Goal: Information Seeking & Learning: Learn about a topic

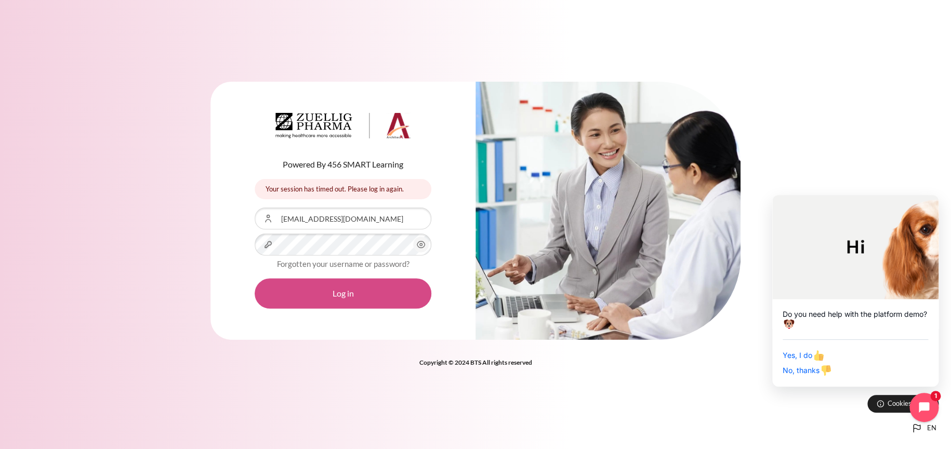
click at [353, 300] on button "Log in" at bounding box center [343, 293] width 177 height 30
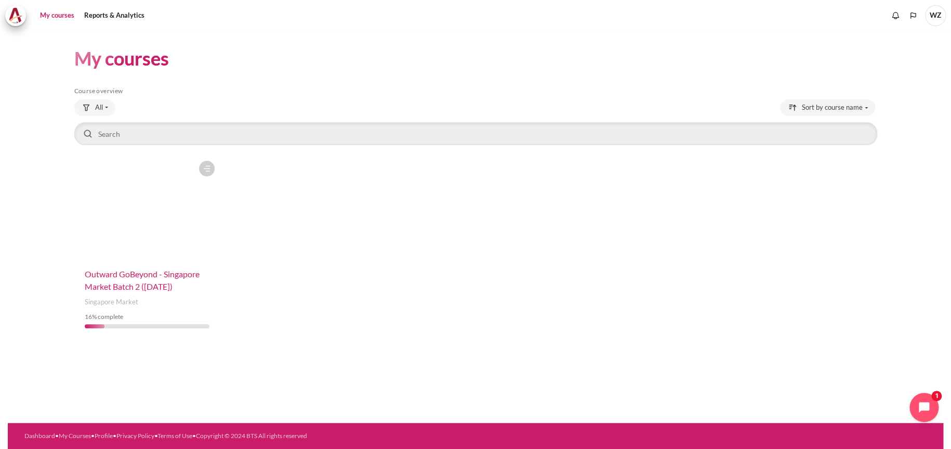
click at [137, 284] on span "Outward GoBeyond - Singapore Market Batch 2 ([DATE])" at bounding box center [142, 280] width 115 height 22
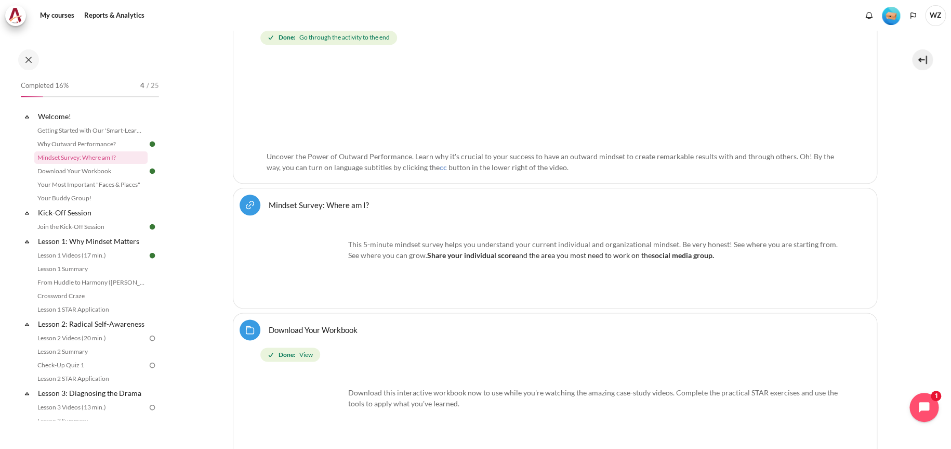
scroll to position [497, 0]
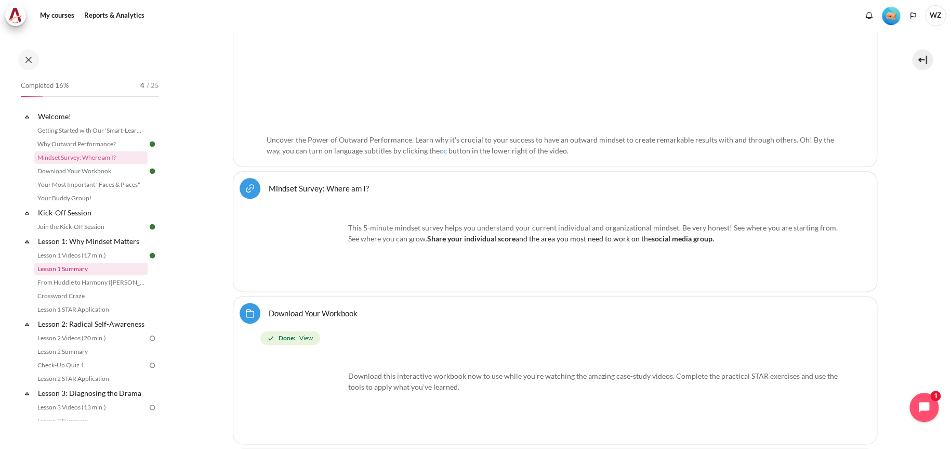
click at [83, 271] on link "Lesson 1 Summary" at bounding box center [90, 268] width 113 height 12
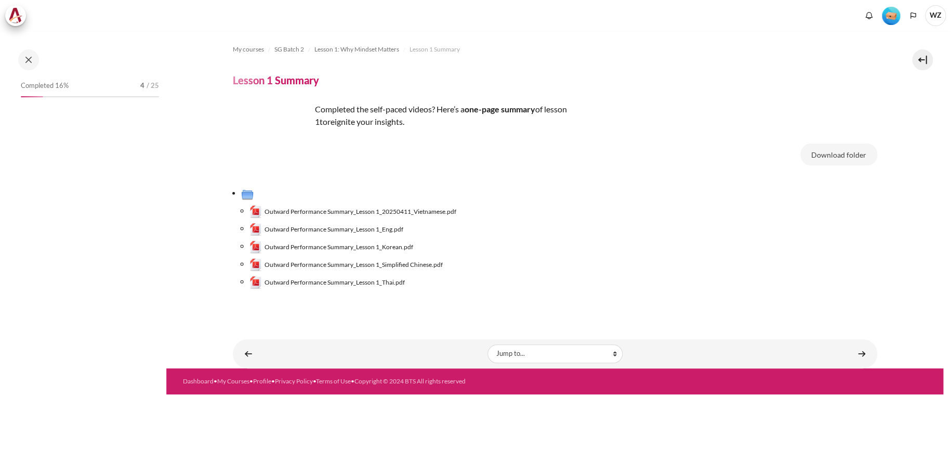
scroll to position [19, 0]
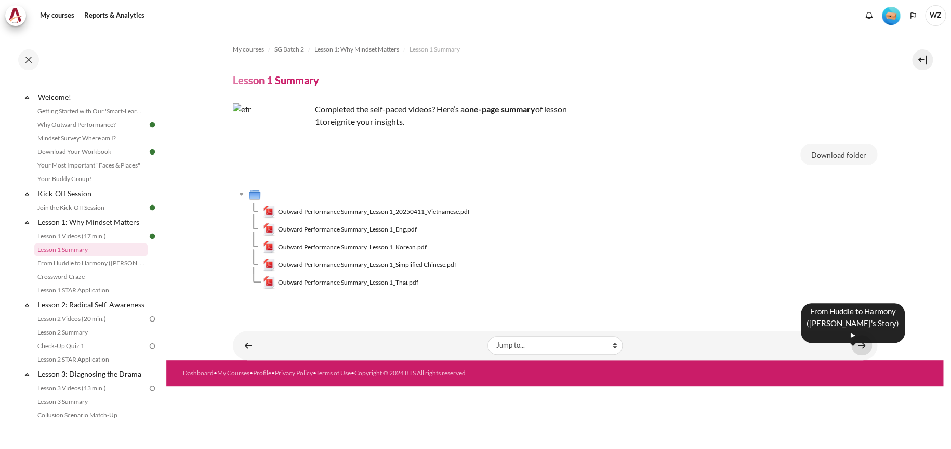
click at [863, 344] on link "Content" at bounding box center [861, 345] width 21 height 20
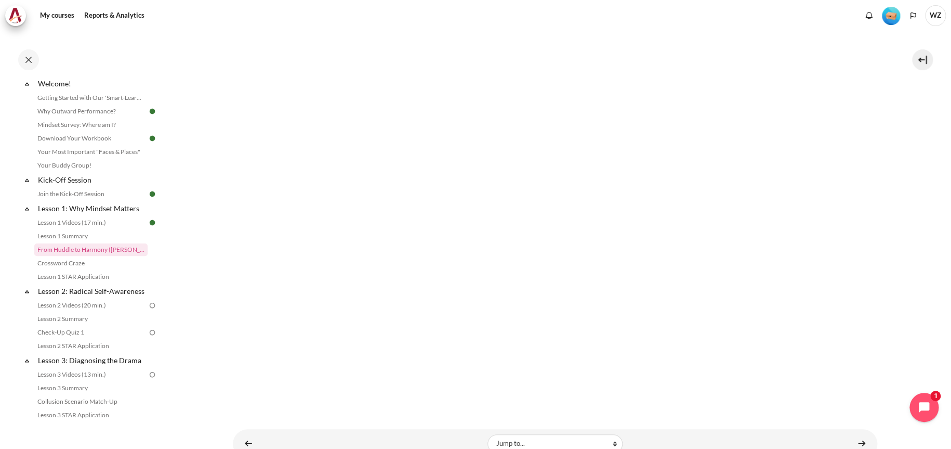
scroll to position [156, 0]
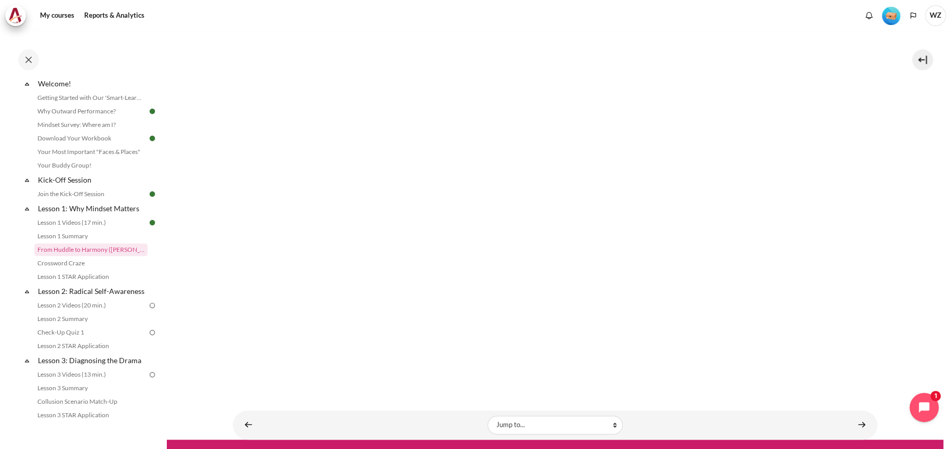
click at [593, 16] on div "My courses Reports & Analytics More" at bounding box center [475, 15] width 941 height 21
click at [853, 427] on link "Content" at bounding box center [861, 424] width 21 height 20
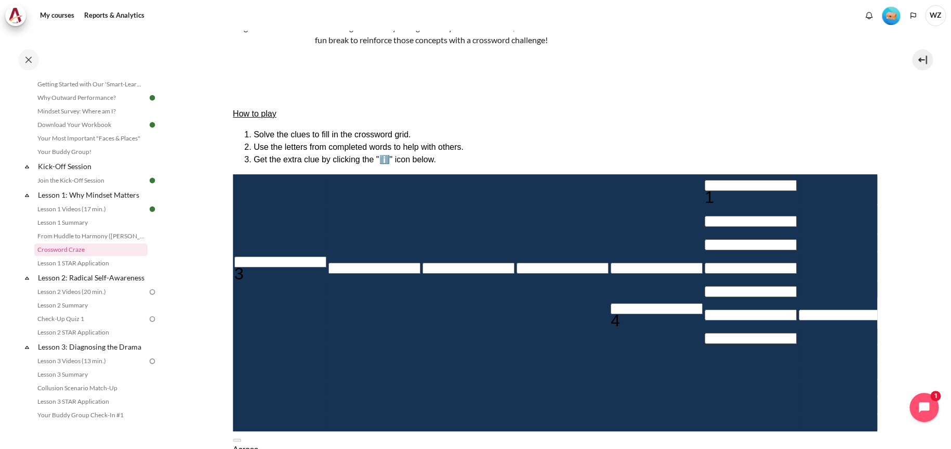
scroll to position [104, 0]
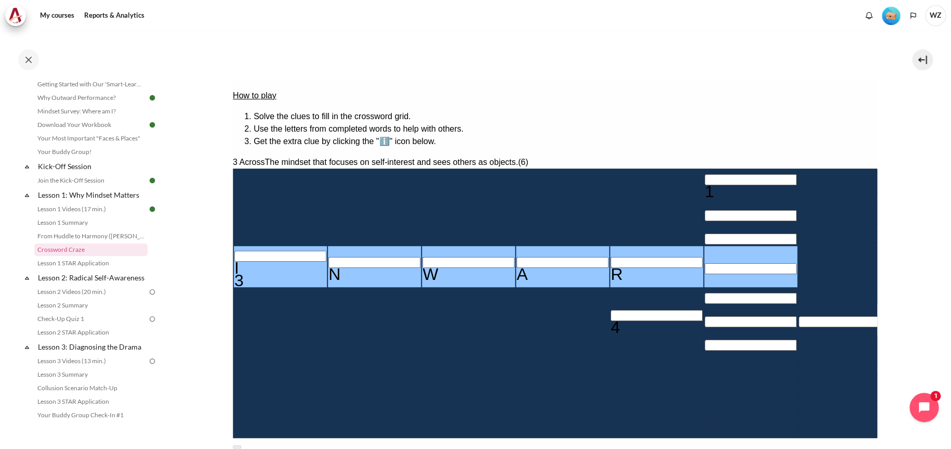
type input "INWARD"
type input "＿＿＿D＿＿＿"
type input "INWARD"
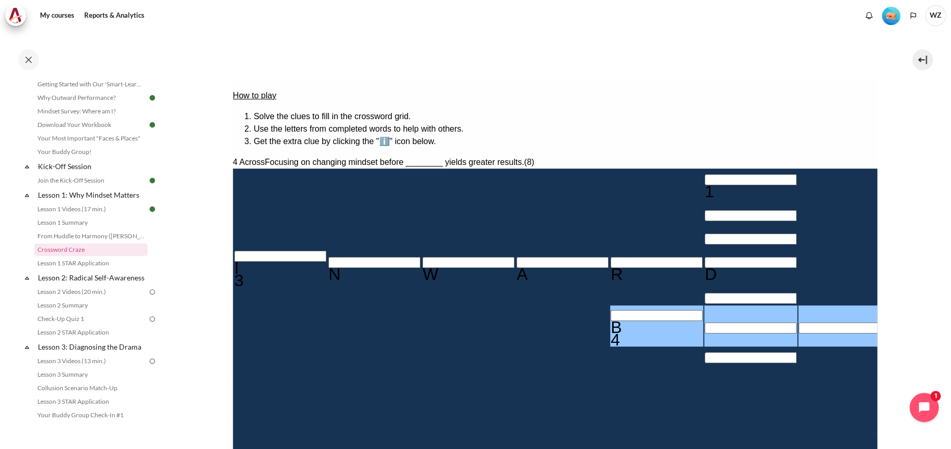
type input "BE＿＿＿＿＿＿"
type input "＿＿＿D＿E＿"
type input "BEHA＿＿＿＿"
type input "＿＿＿＿A＿＿"
type input "BEHAVIOR"
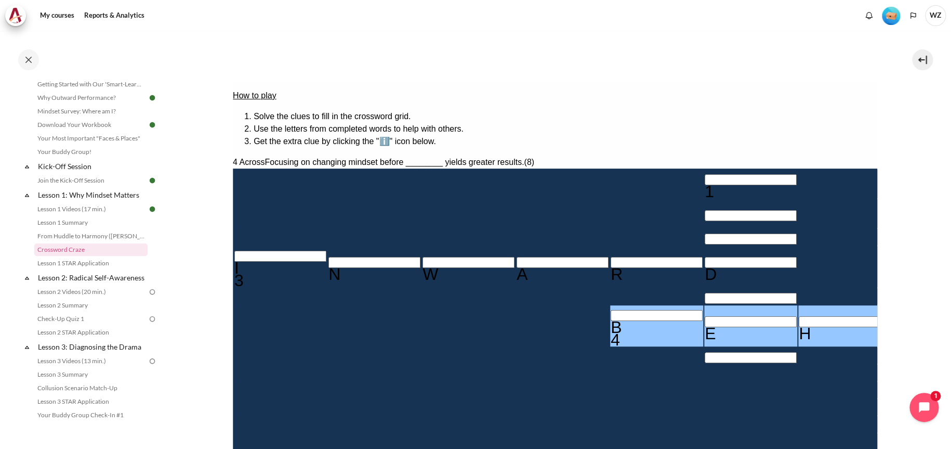
type input "R＿＿＿＿＿＿"
type input "BEHAVIOR"
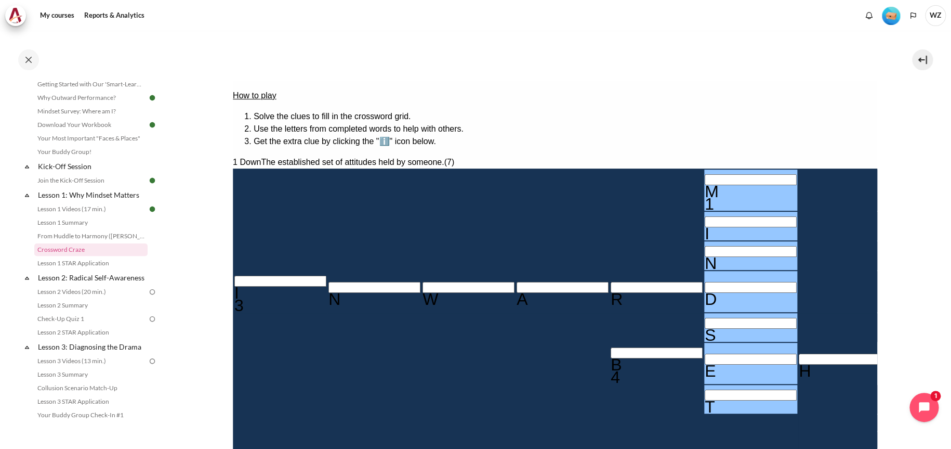
type input "MINDSET"
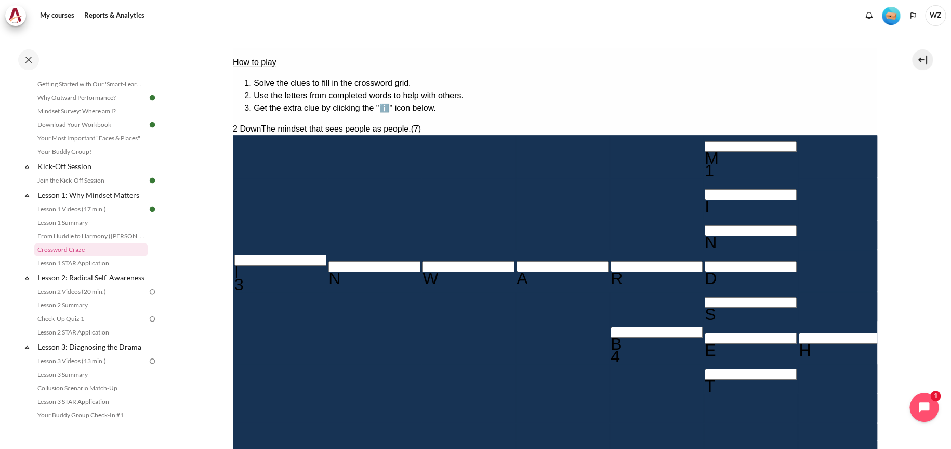
scroll to position [156, 0]
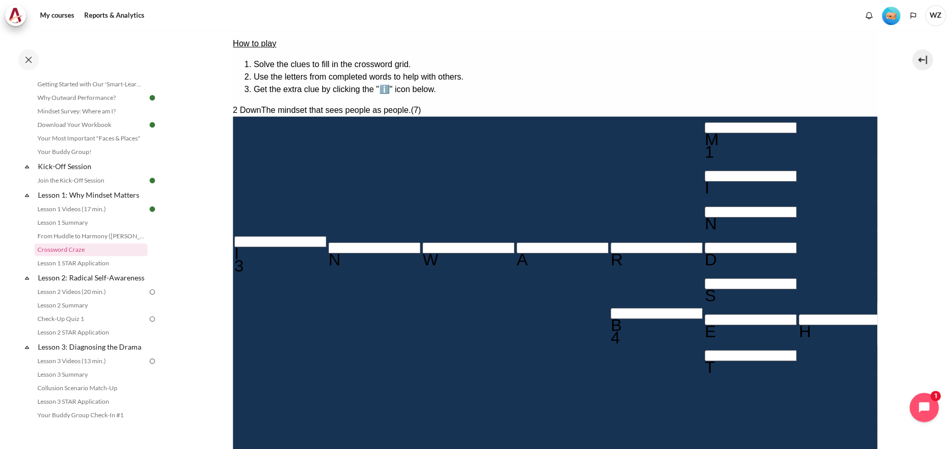
type input "OUTWARD"
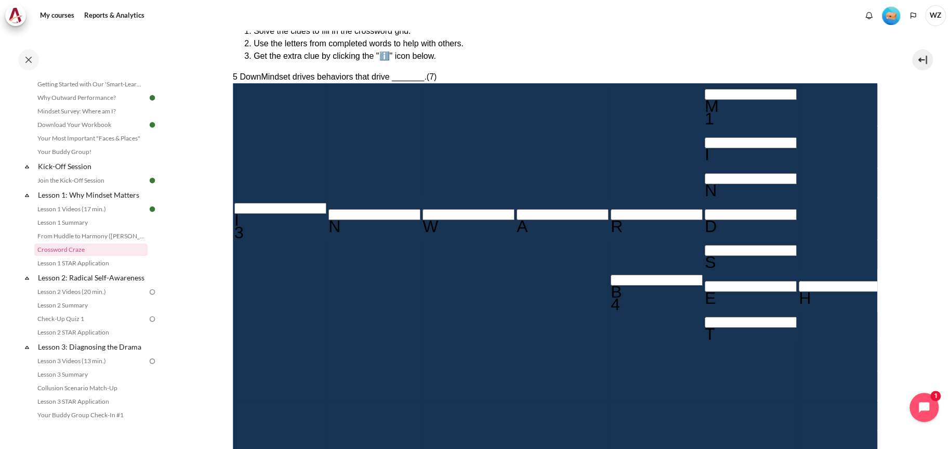
scroll to position [208, 0]
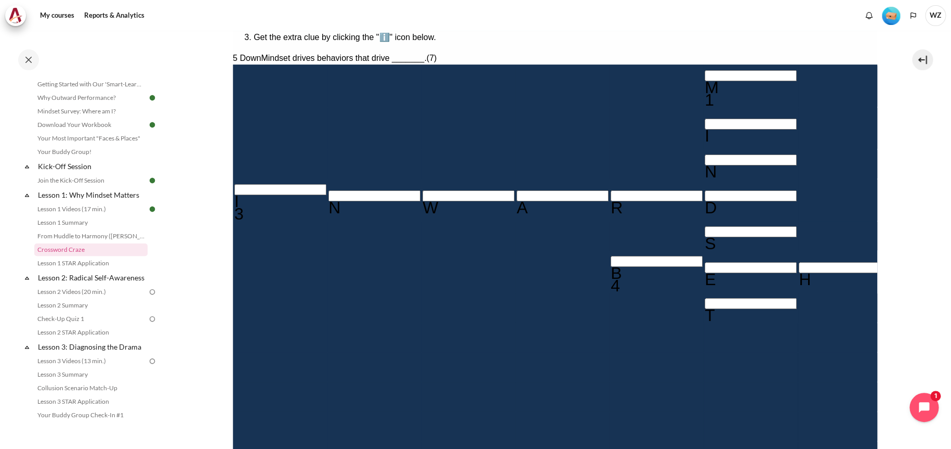
type input "RESULTS"
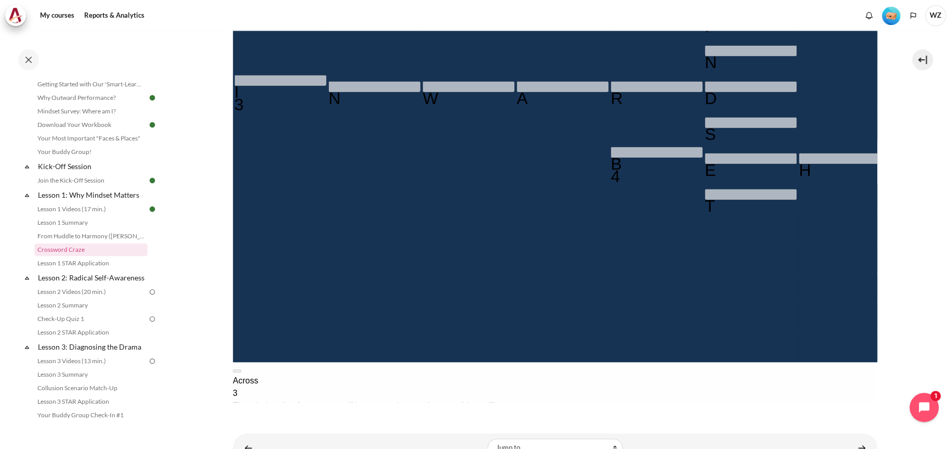
scroll to position [344, 0]
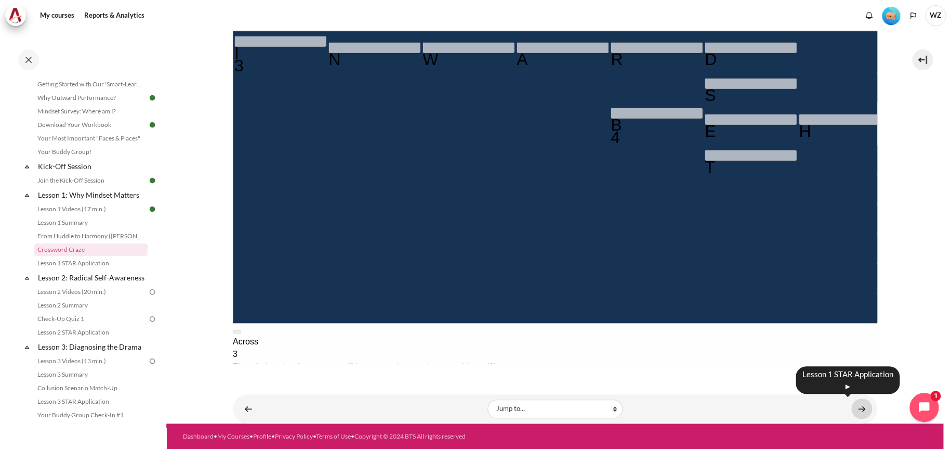
click at [851, 406] on link "Content" at bounding box center [861, 408] width 21 height 20
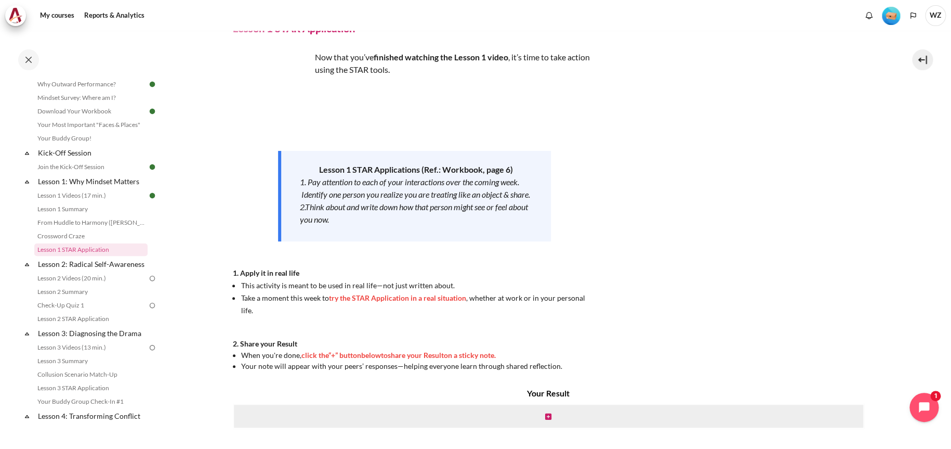
scroll to position [104, 0]
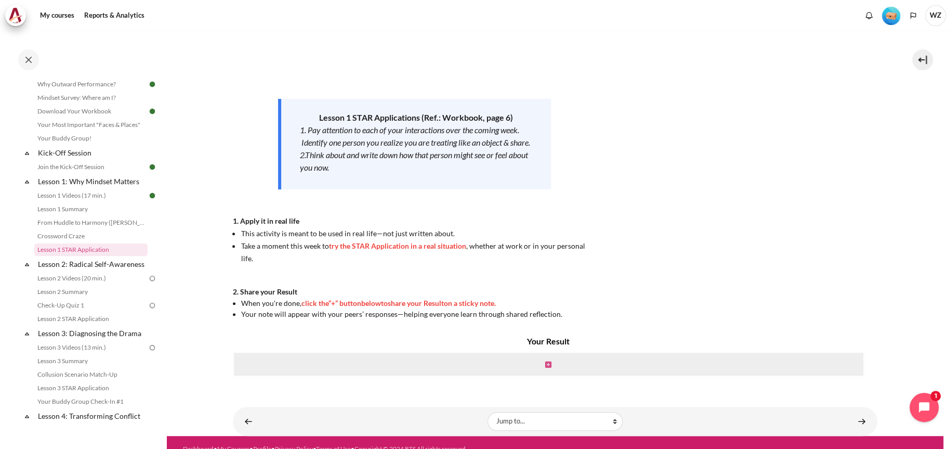
click at [545, 366] on icon "Content" at bounding box center [548, 364] width 6 height 7
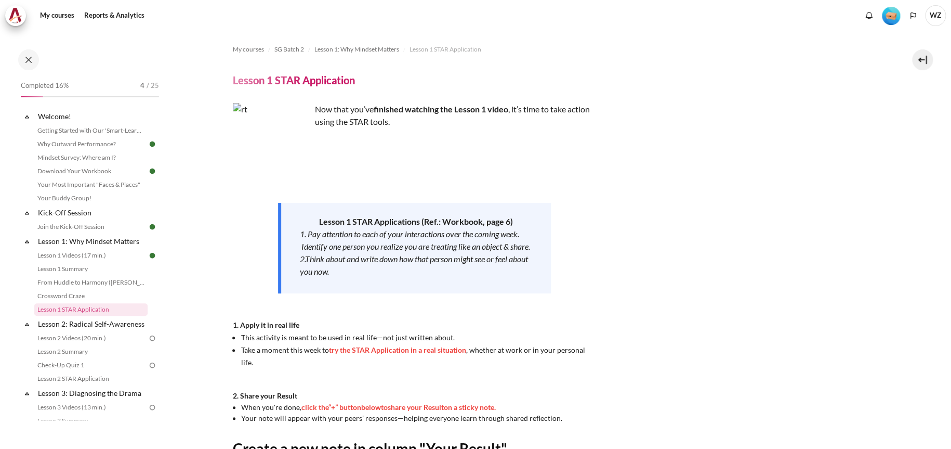
scroll to position [187, 0]
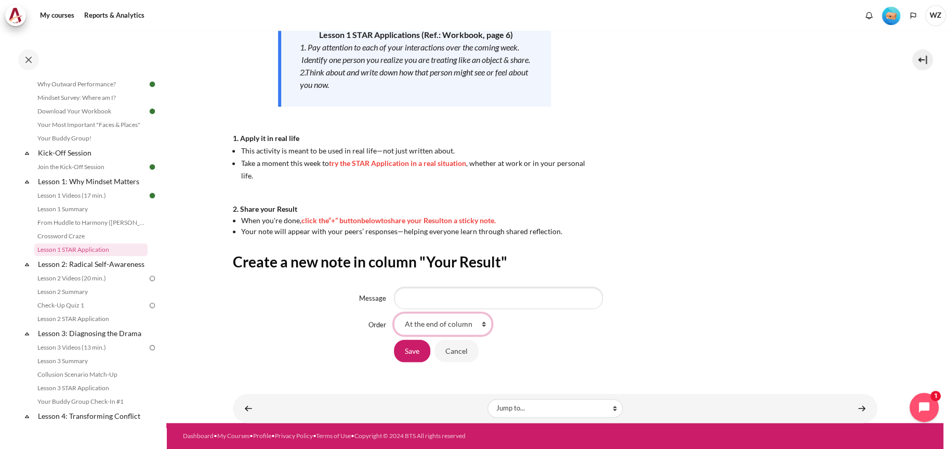
click at [470, 324] on select "At the end of column First place in column" at bounding box center [443, 324] width 98 height 22
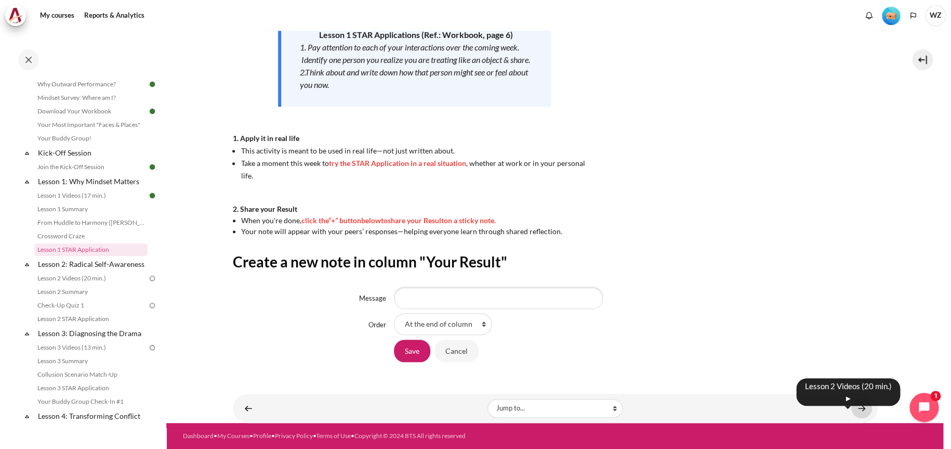
click at [855, 410] on link "Content" at bounding box center [861, 408] width 21 height 20
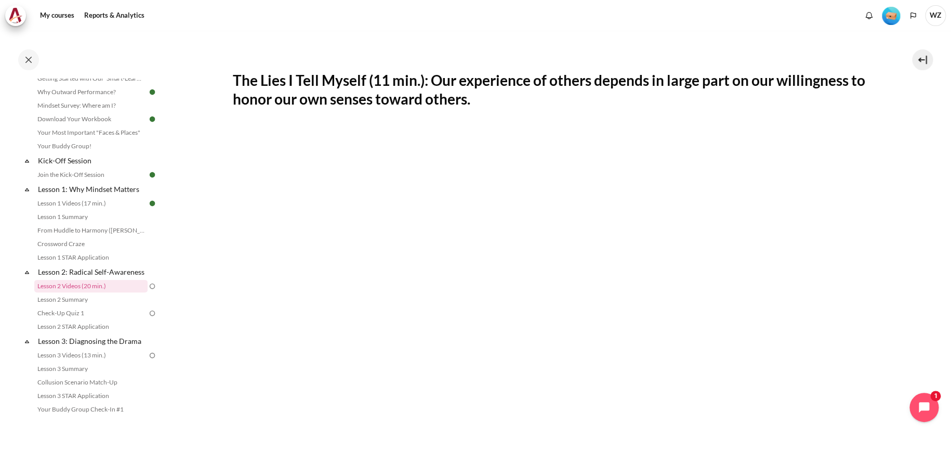
scroll to position [208, 0]
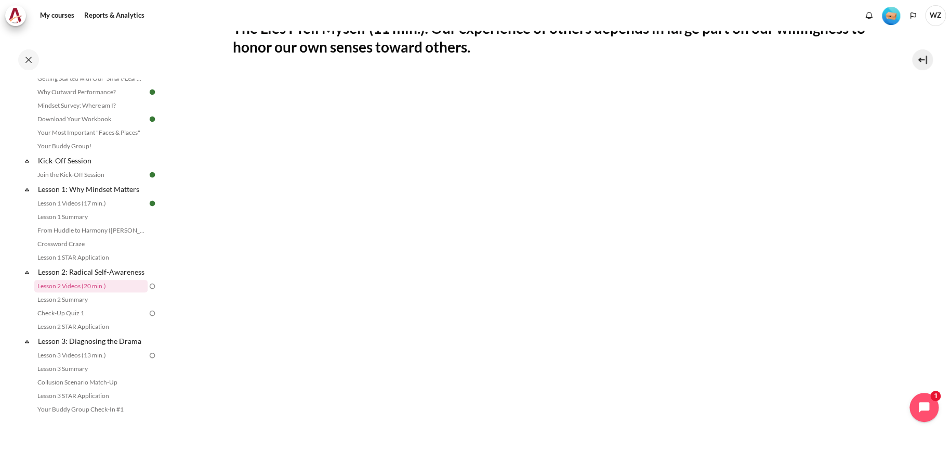
click at [918, 121] on section "My courses SG Batch 2 Lesson 2: Radical Self-Awareness Lesson 2 Videos (20 min.…" at bounding box center [554, 231] width 777 height 817
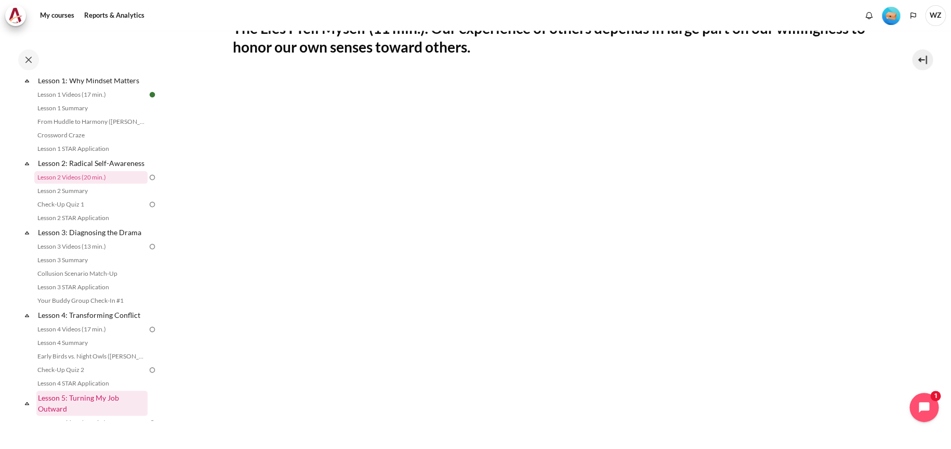
scroll to position [156, 0]
